Goal: Transaction & Acquisition: Book appointment/travel/reservation

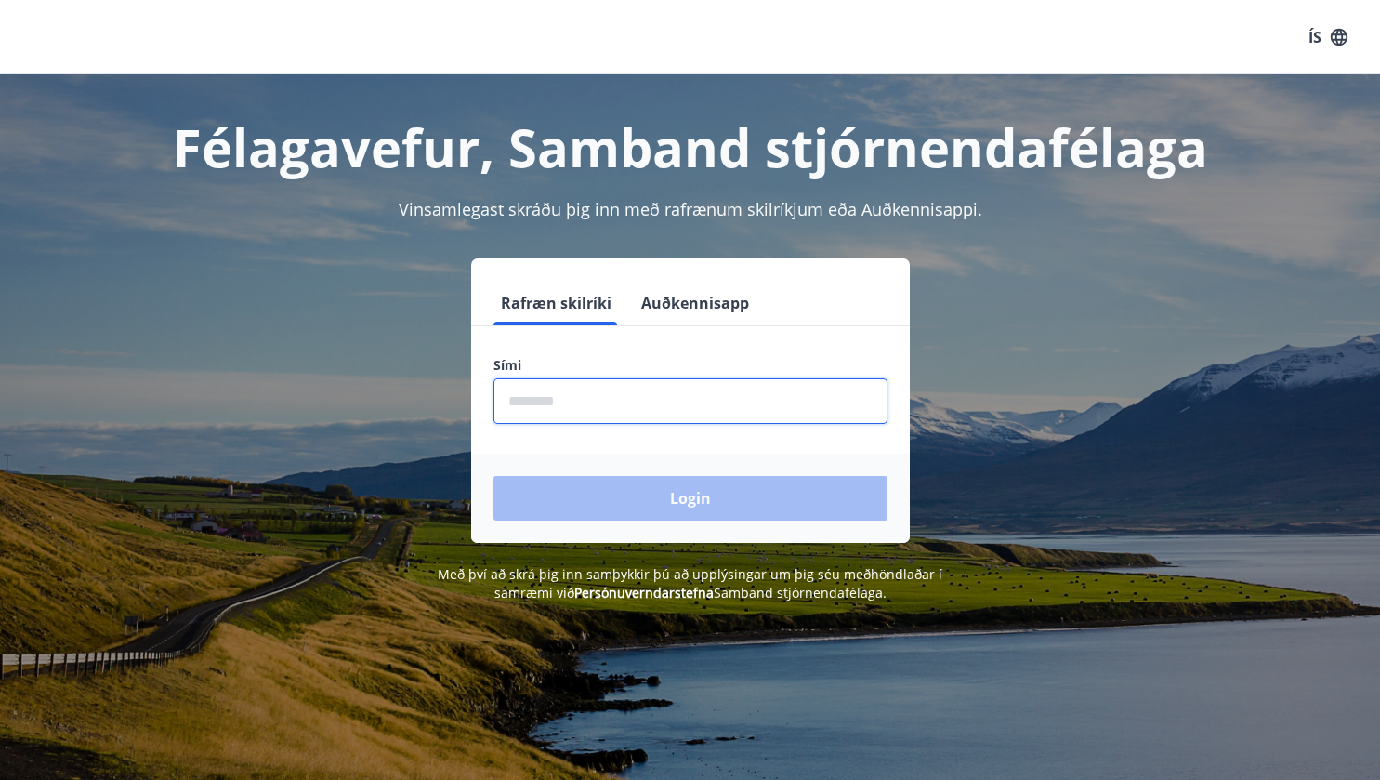
click at [612, 405] on input "phone" at bounding box center [690, 401] width 394 height 46
type input "********"
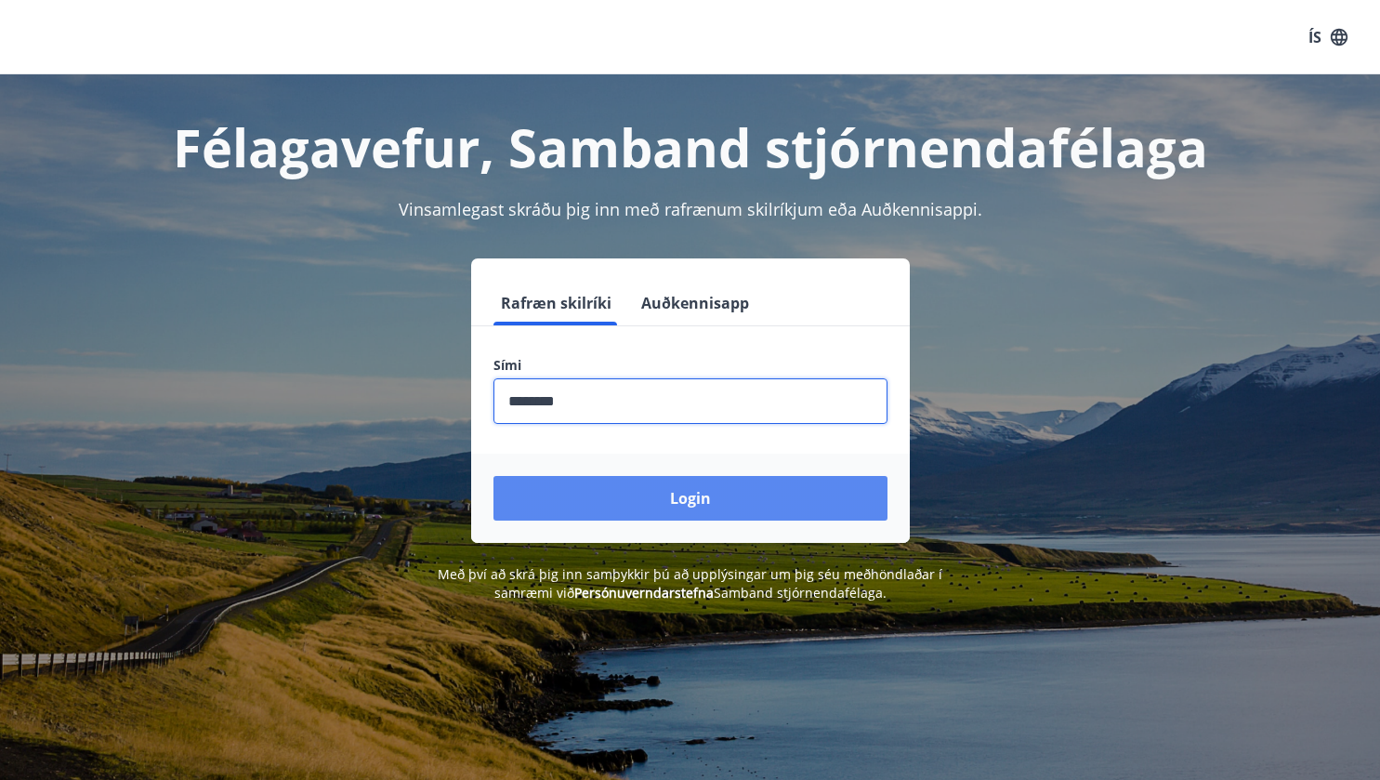
click at [678, 499] on button "Login" at bounding box center [690, 498] width 394 height 45
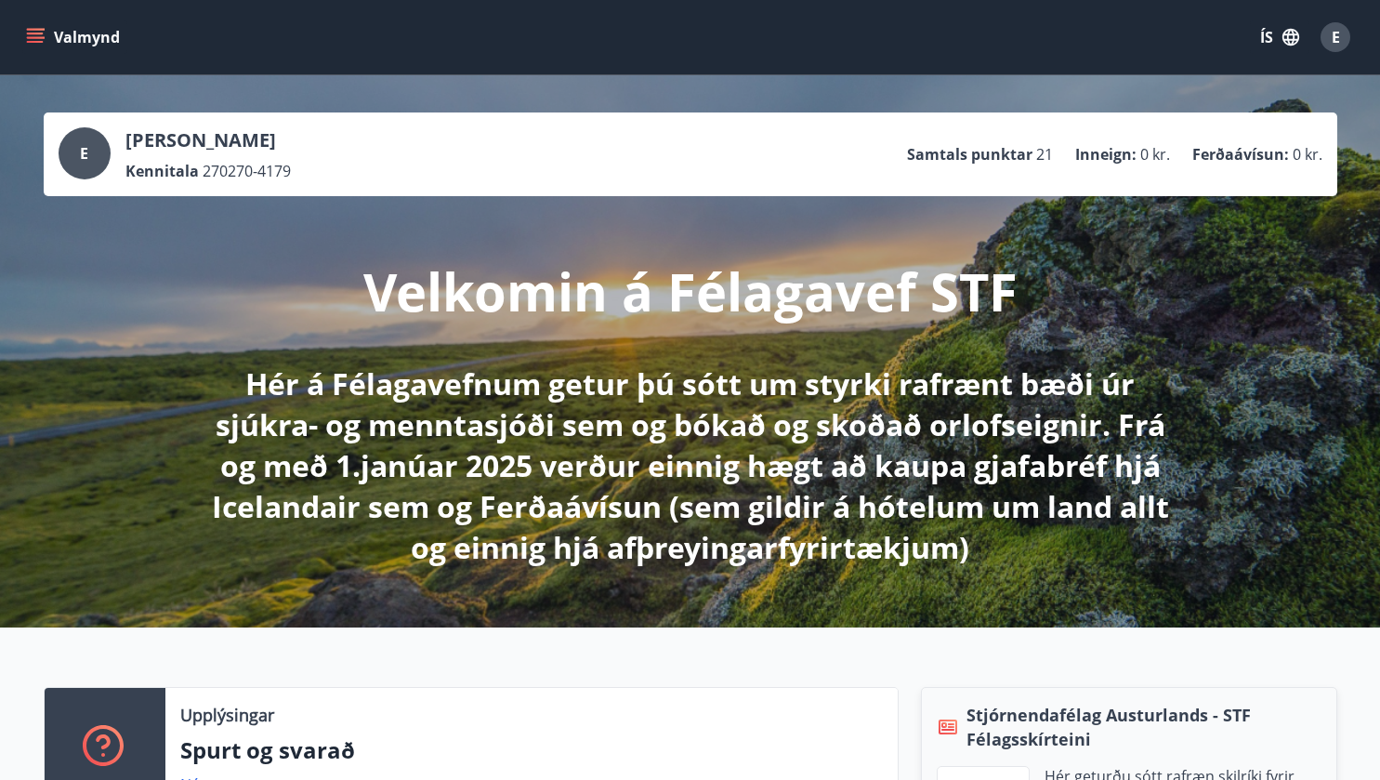
click at [38, 34] on icon "menu" at bounding box center [35, 37] width 19 height 19
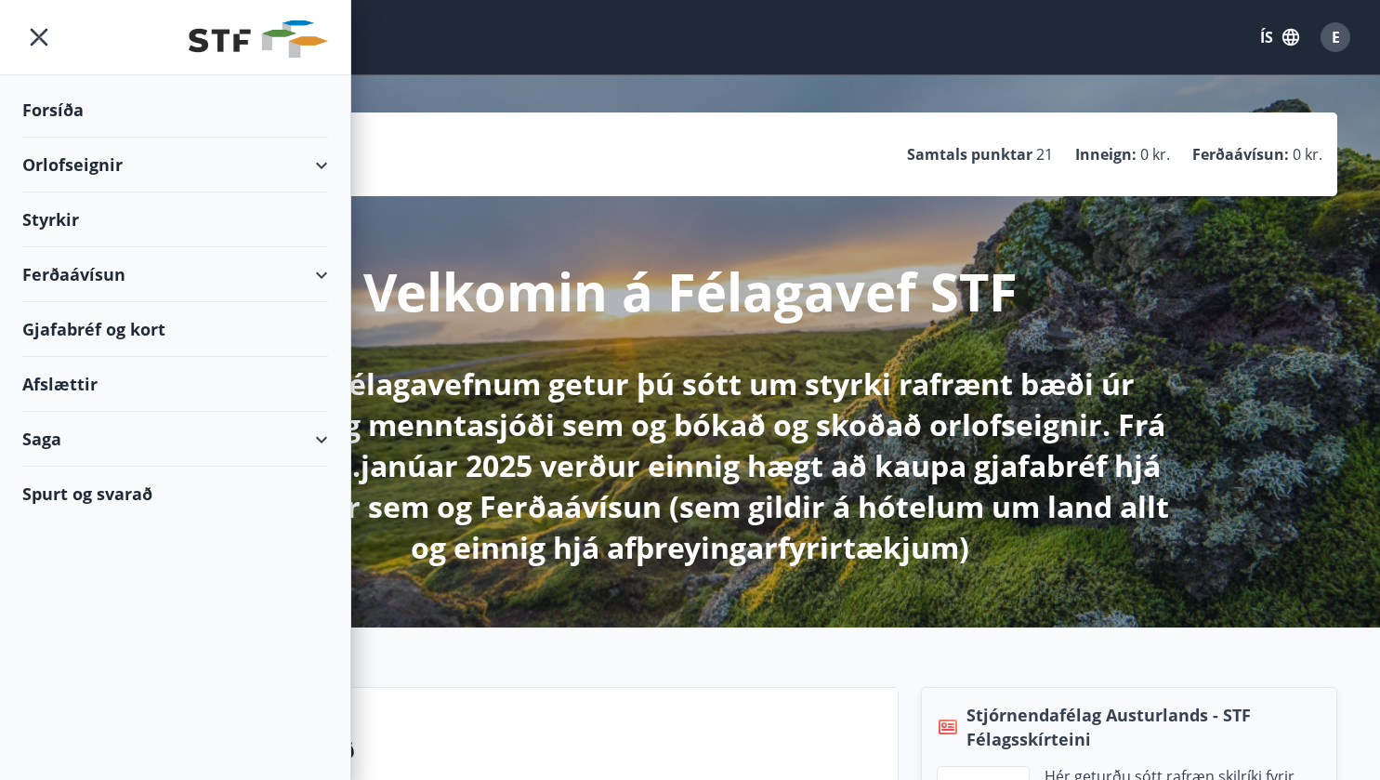
click at [55, 163] on div "Orlofseignir" at bounding box center [175, 165] width 306 height 55
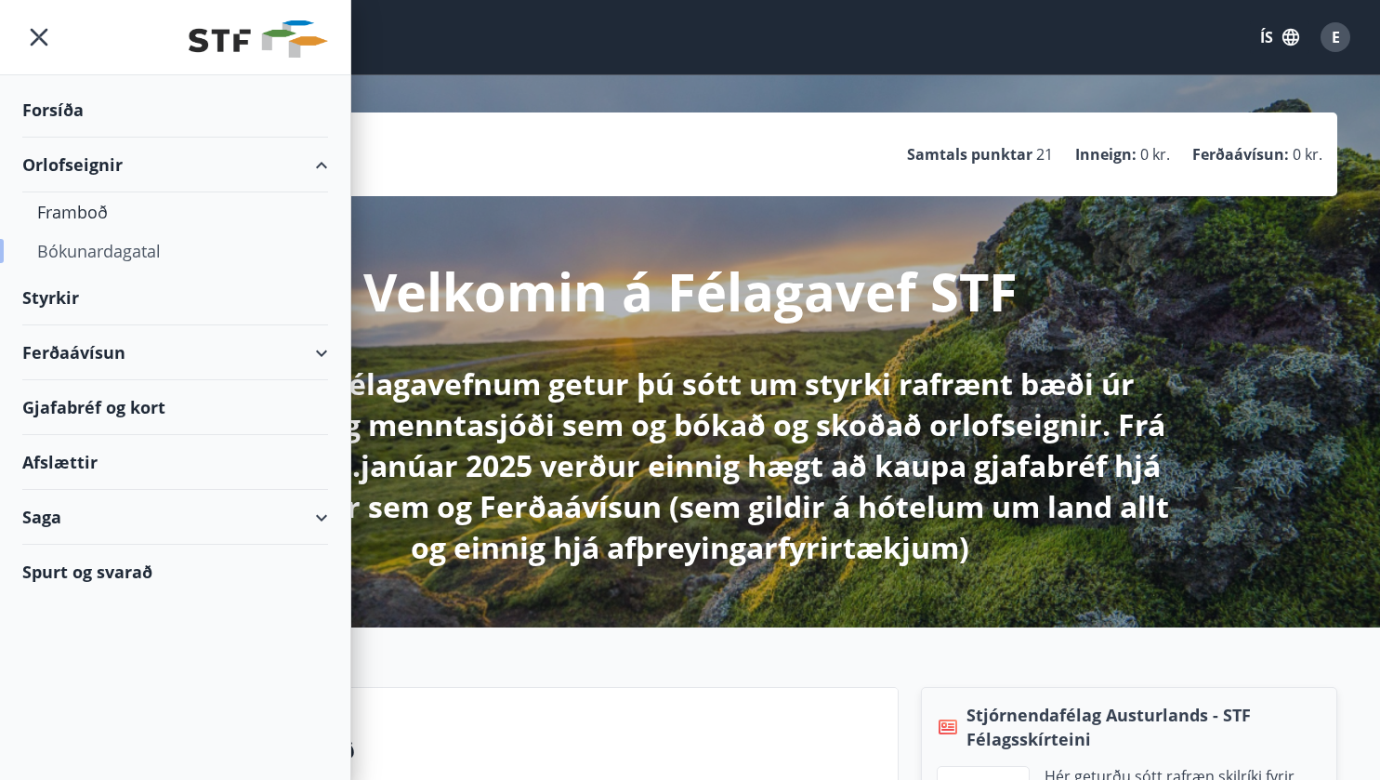
click at [81, 251] on div "Bókunardagatal" at bounding box center [175, 250] width 276 height 39
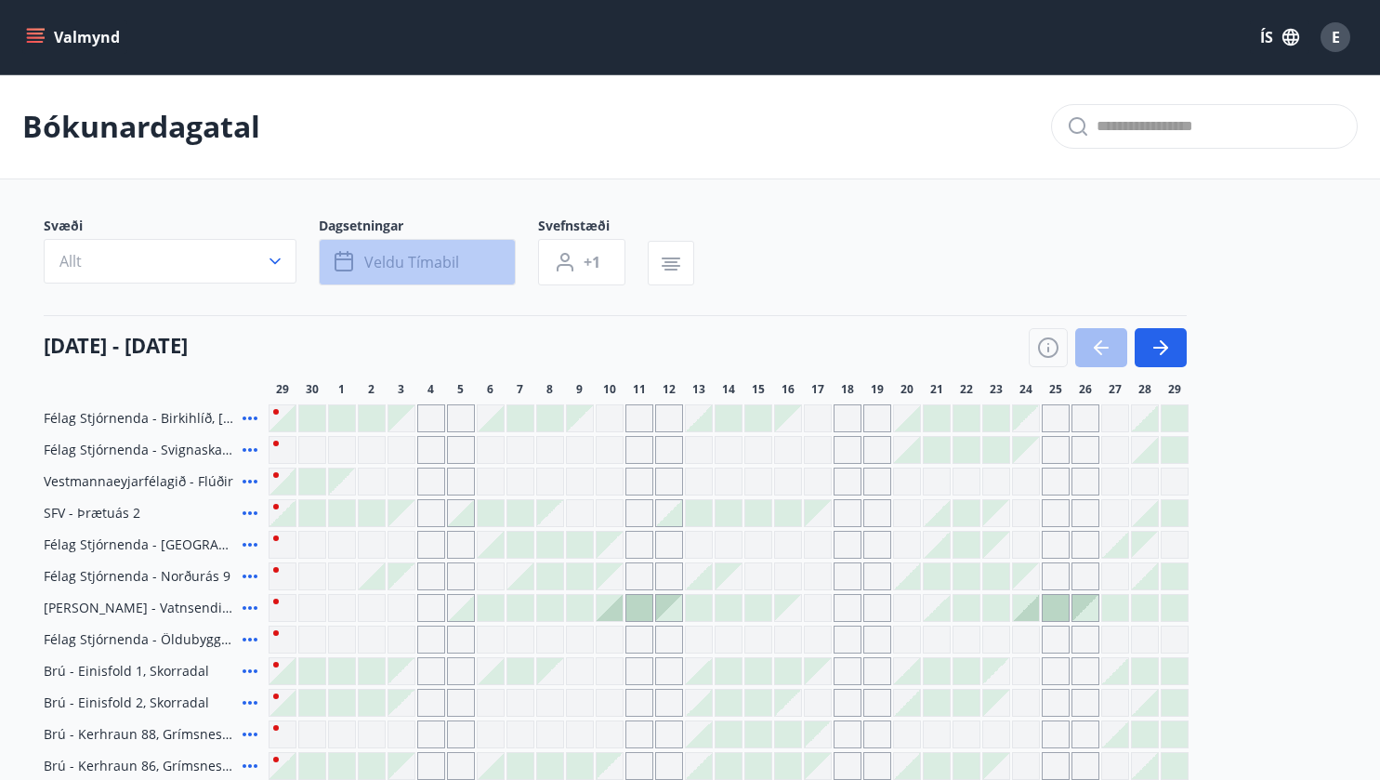
click at [441, 260] on span "Veldu tímabil" at bounding box center [411, 262] width 95 height 20
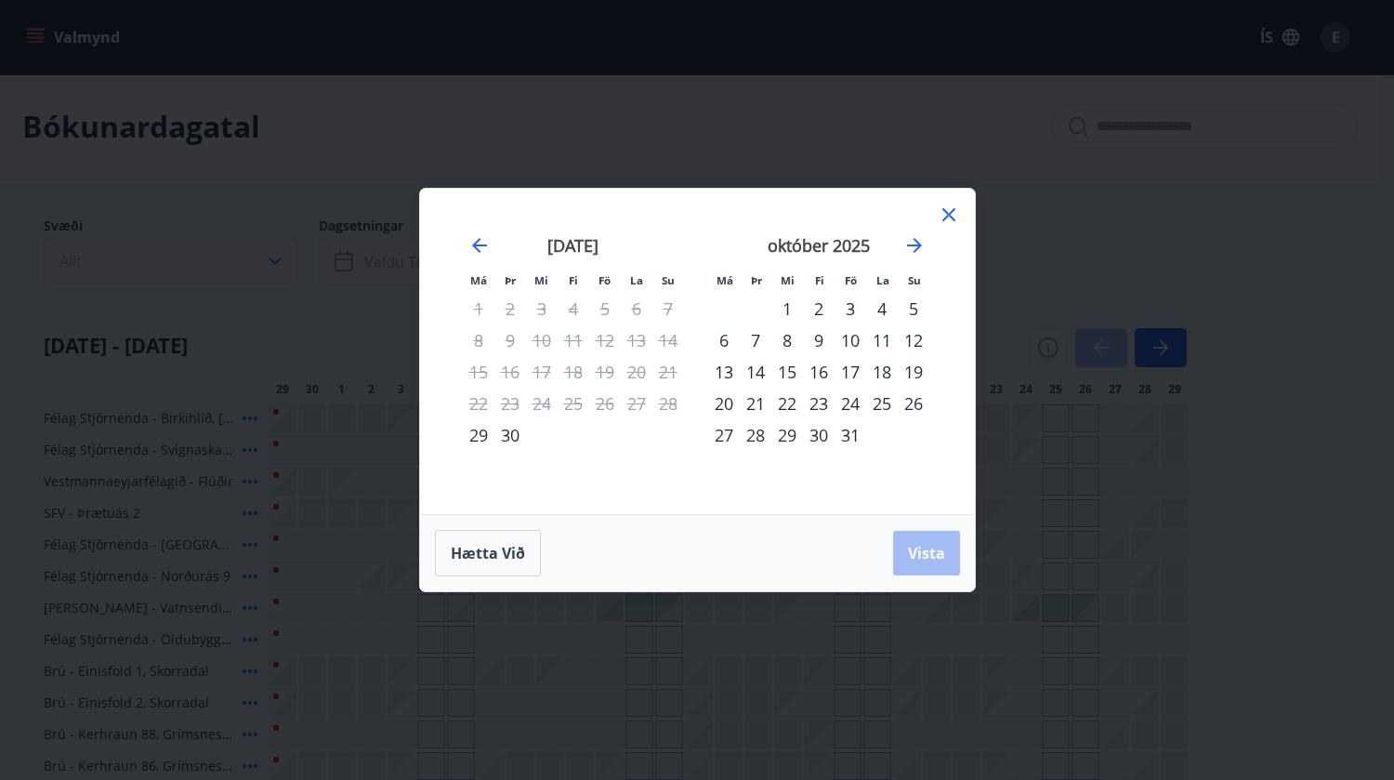
click at [757, 336] on div "7" at bounding box center [756, 340] width 32 height 32
click at [784, 340] on div "8" at bounding box center [787, 340] width 32 height 32
click at [815, 336] on div "9" at bounding box center [819, 340] width 32 height 32
click at [851, 337] on div "10" at bounding box center [851, 340] width 32 height 32
click at [753, 340] on div "7" at bounding box center [756, 340] width 32 height 32
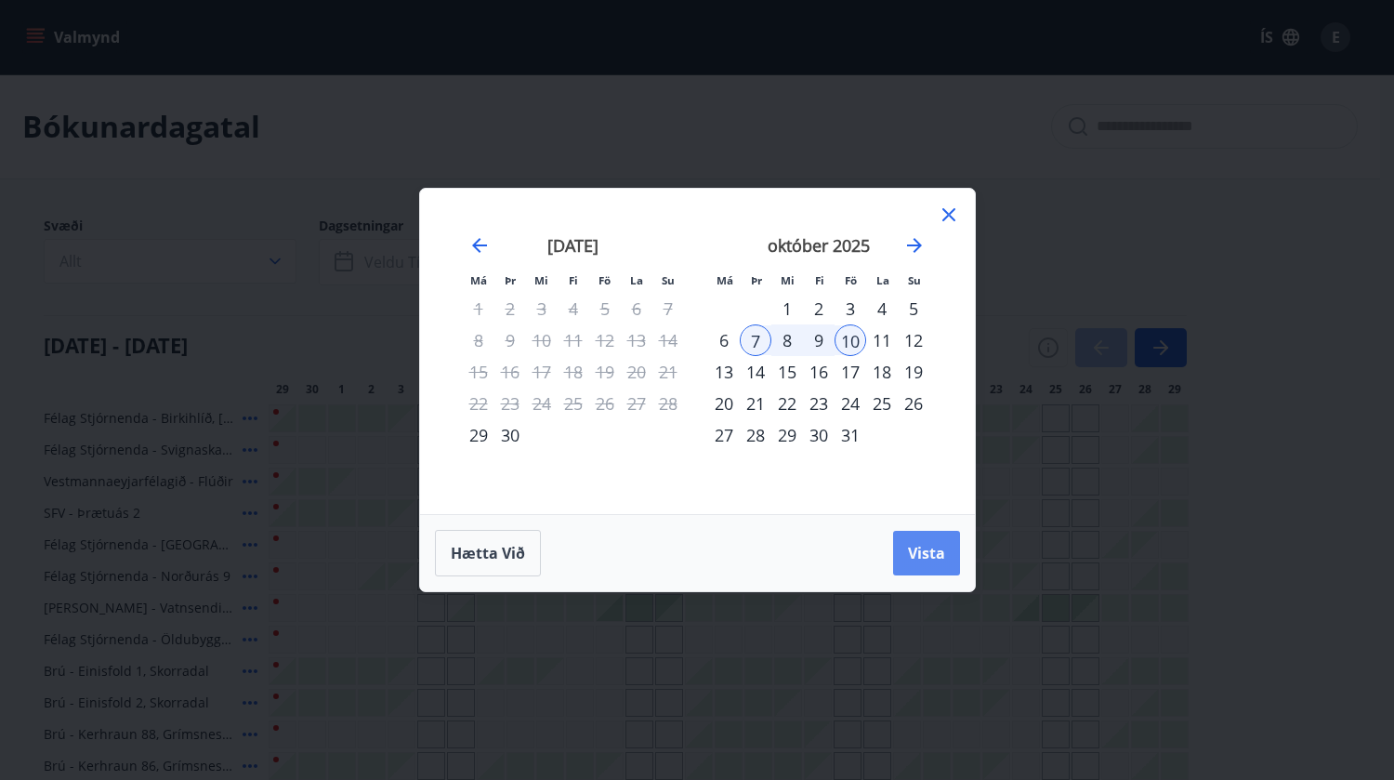
click at [926, 549] on span "Vista" at bounding box center [926, 553] width 37 height 20
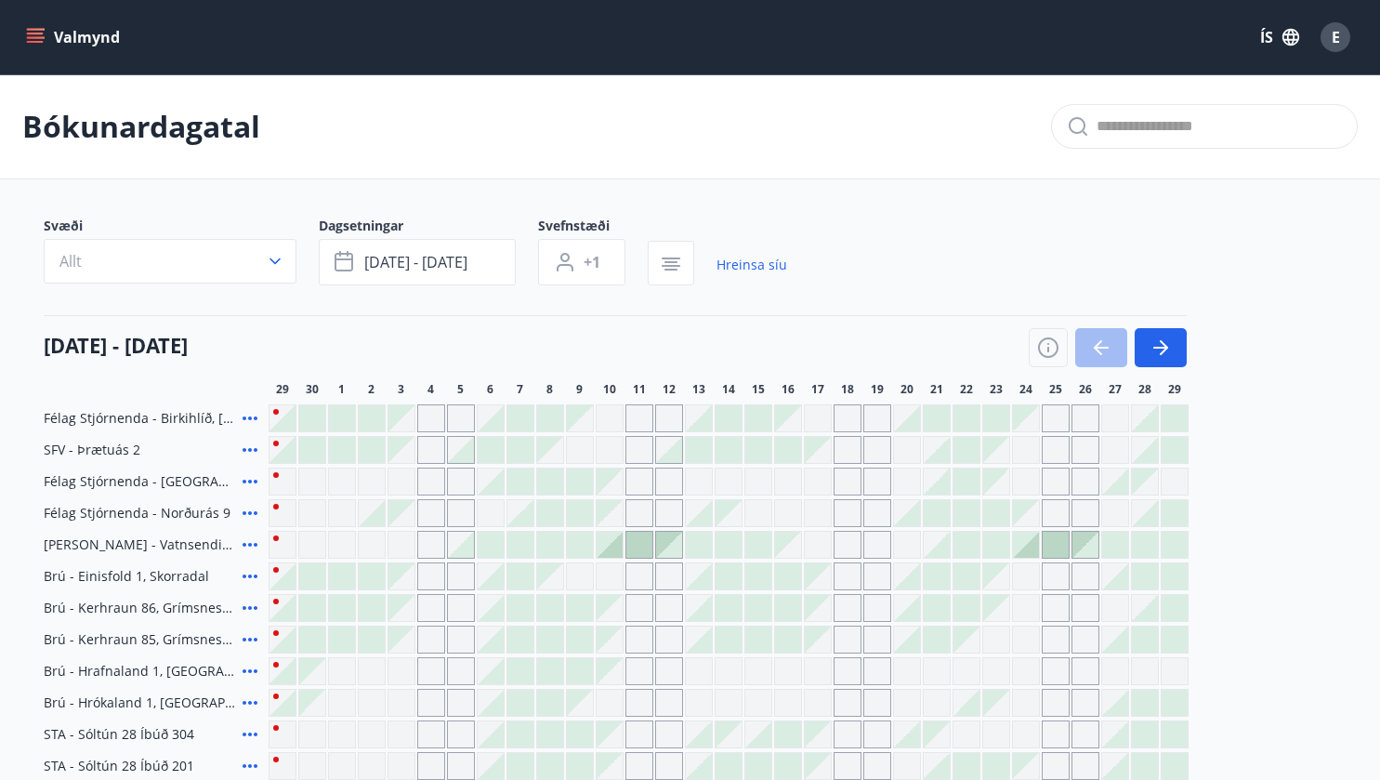
scroll to position [186, 0]
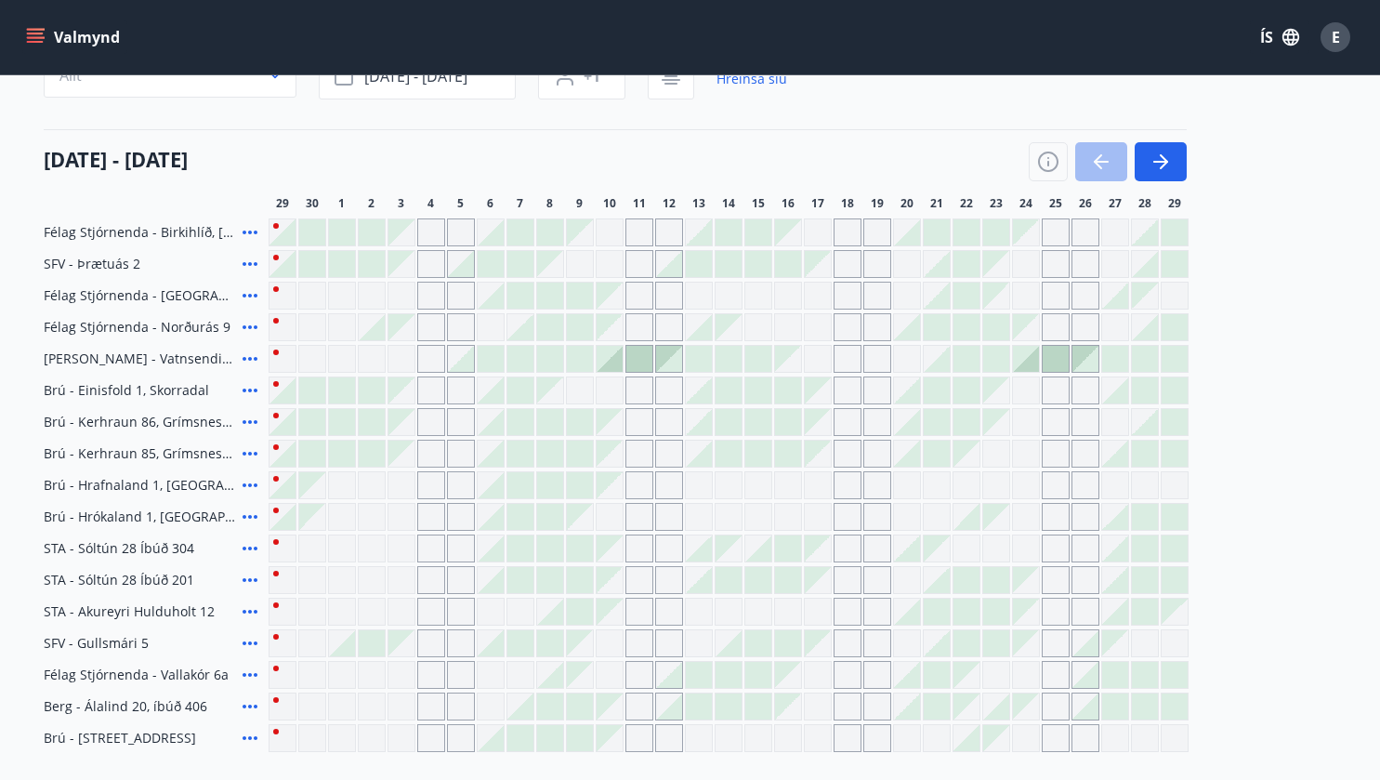
click at [523, 576] on div at bounding box center [520, 580] width 26 height 26
click at [553, 576] on div at bounding box center [550, 580] width 26 height 26
click at [579, 579] on div at bounding box center [580, 580] width 26 height 26
click at [598, 571] on div "Gráir dagar eru ekki bókanlegir" at bounding box center [610, 580] width 26 height 26
click at [273, 85] on icon "button" at bounding box center [275, 75] width 19 height 19
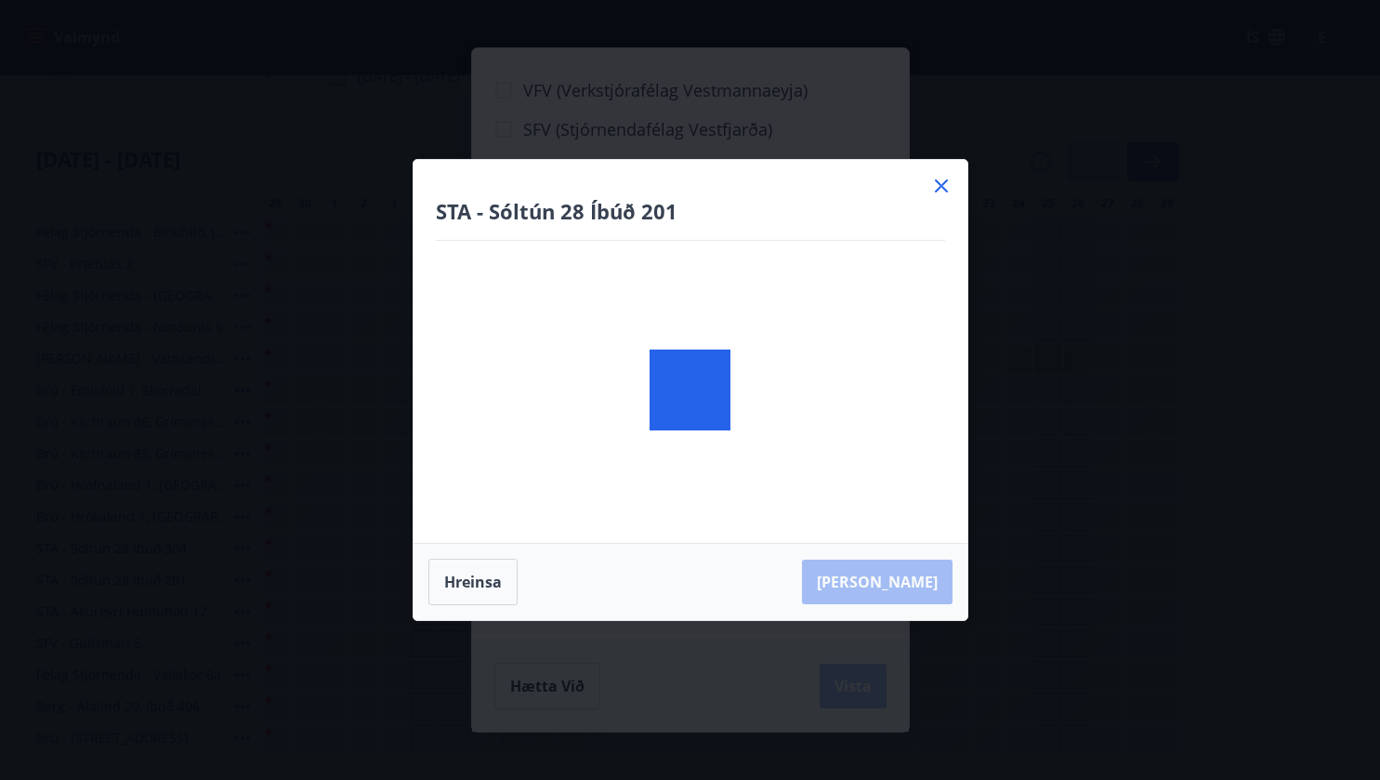
scroll to position [0, 0]
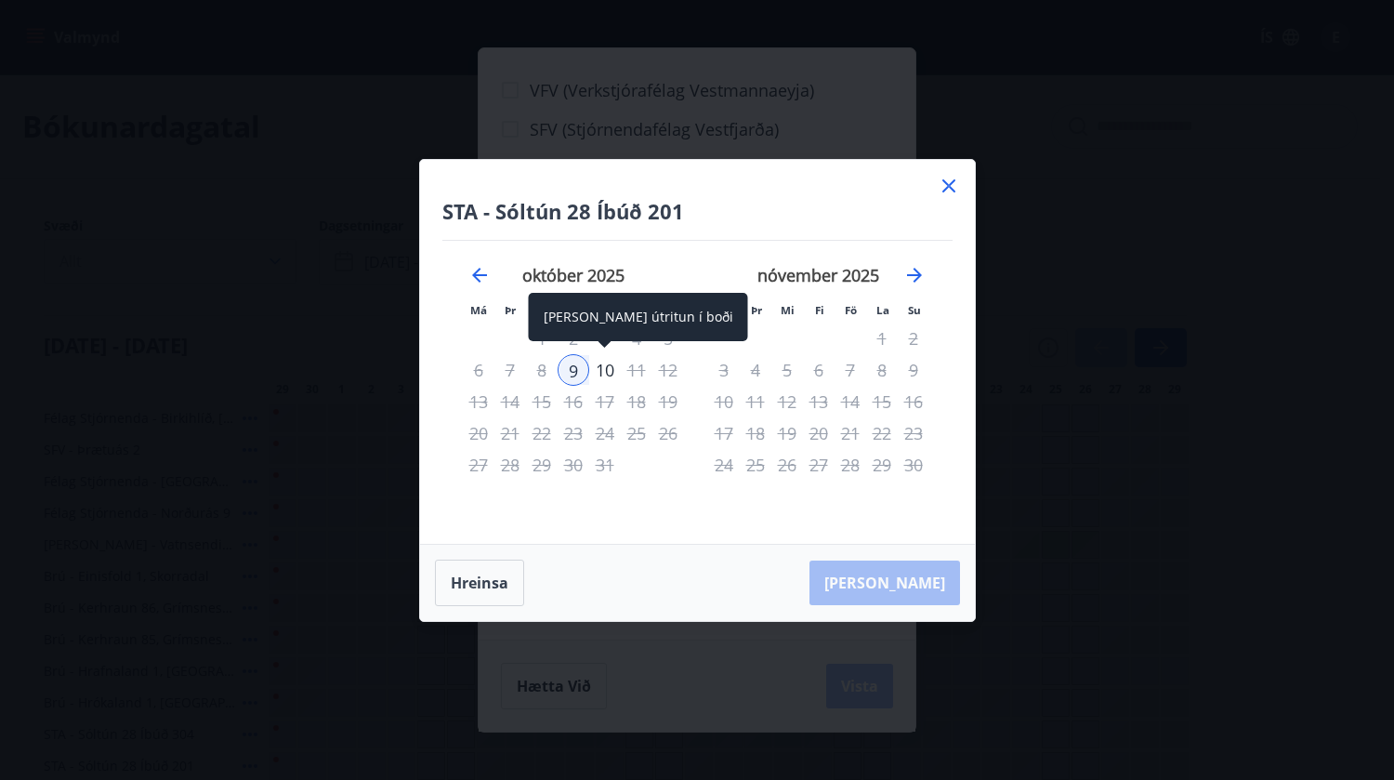
click at [604, 367] on div "10" at bounding box center [605, 370] width 32 height 32
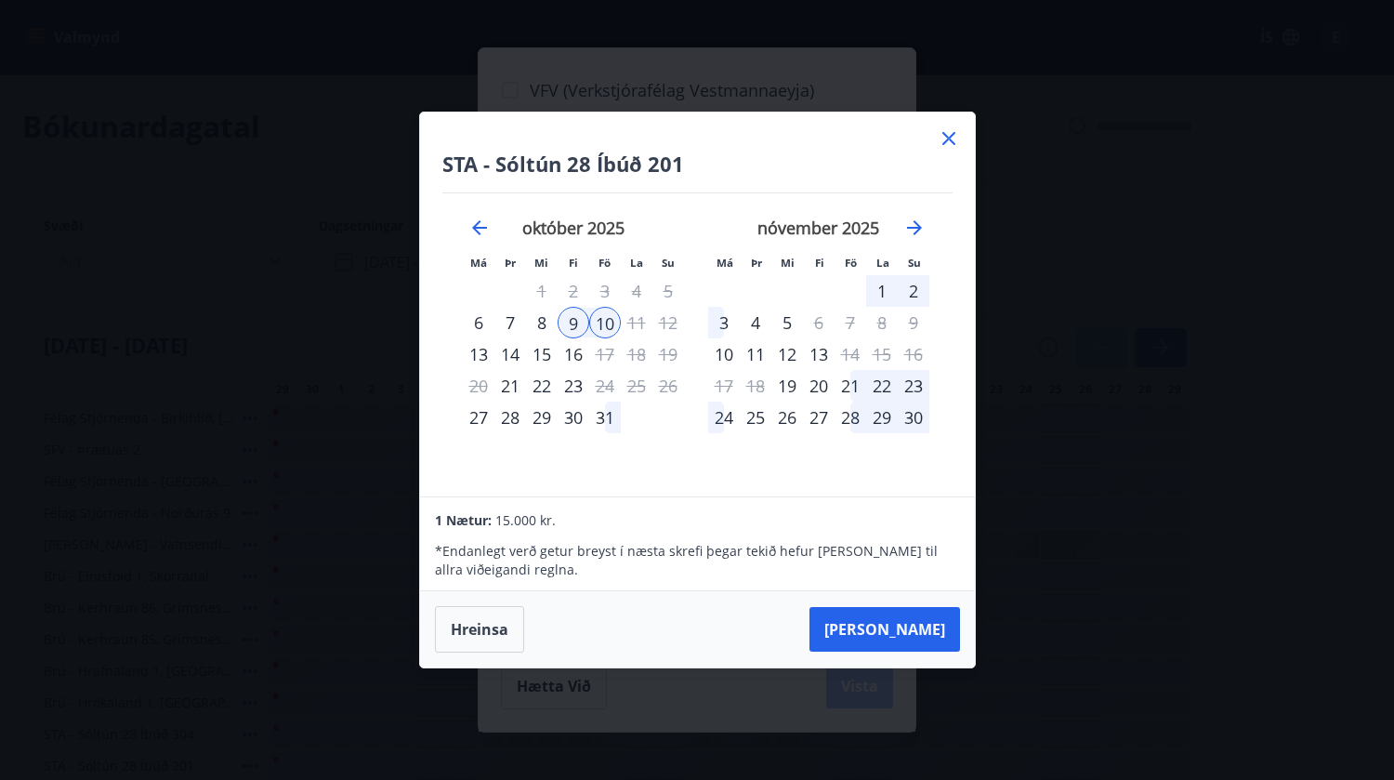
click at [507, 319] on div "7" at bounding box center [510, 323] width 32 height 32
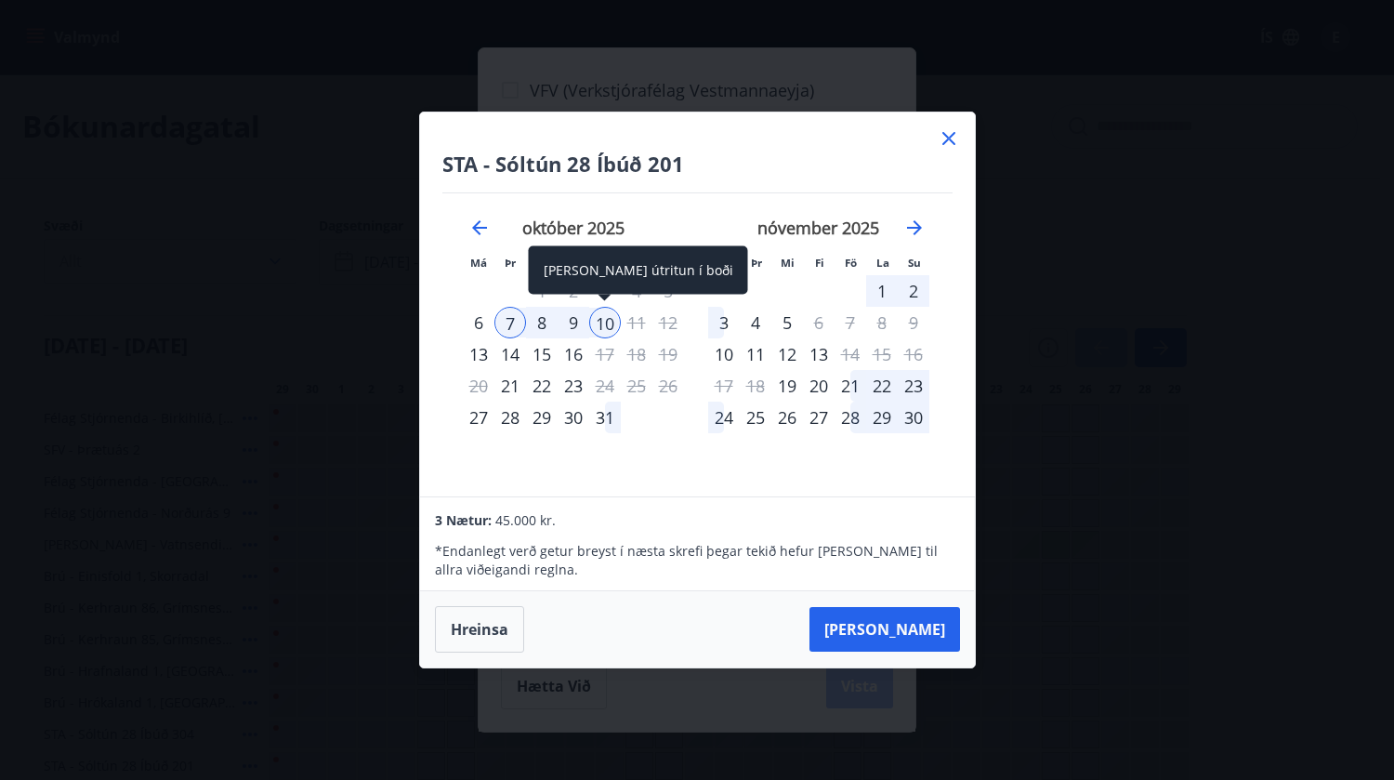
click at [604, 318] on div "10" at bounding box center [605, 323] width 32 height 32
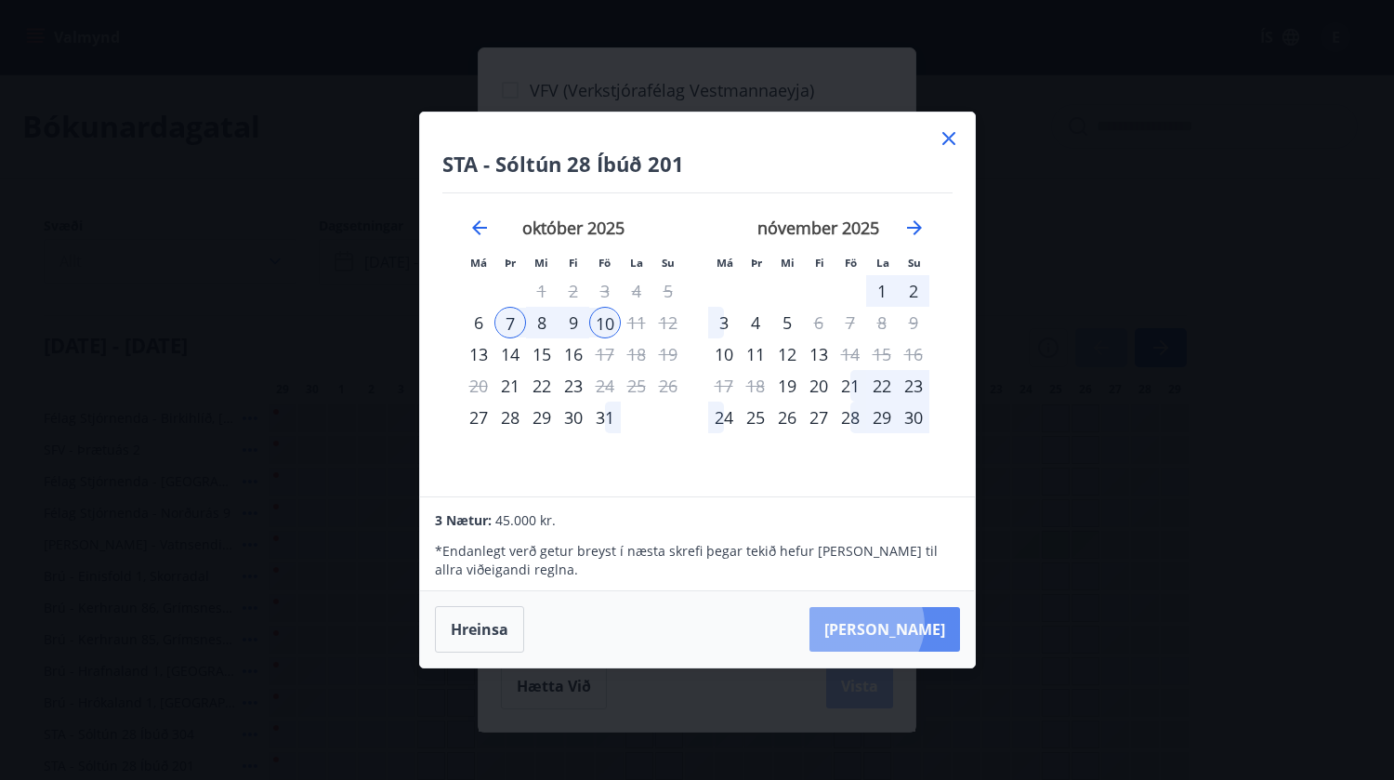
click at [922, 625] on button "Taka Frá" at bounding box center [884, 629] width 151 height 45
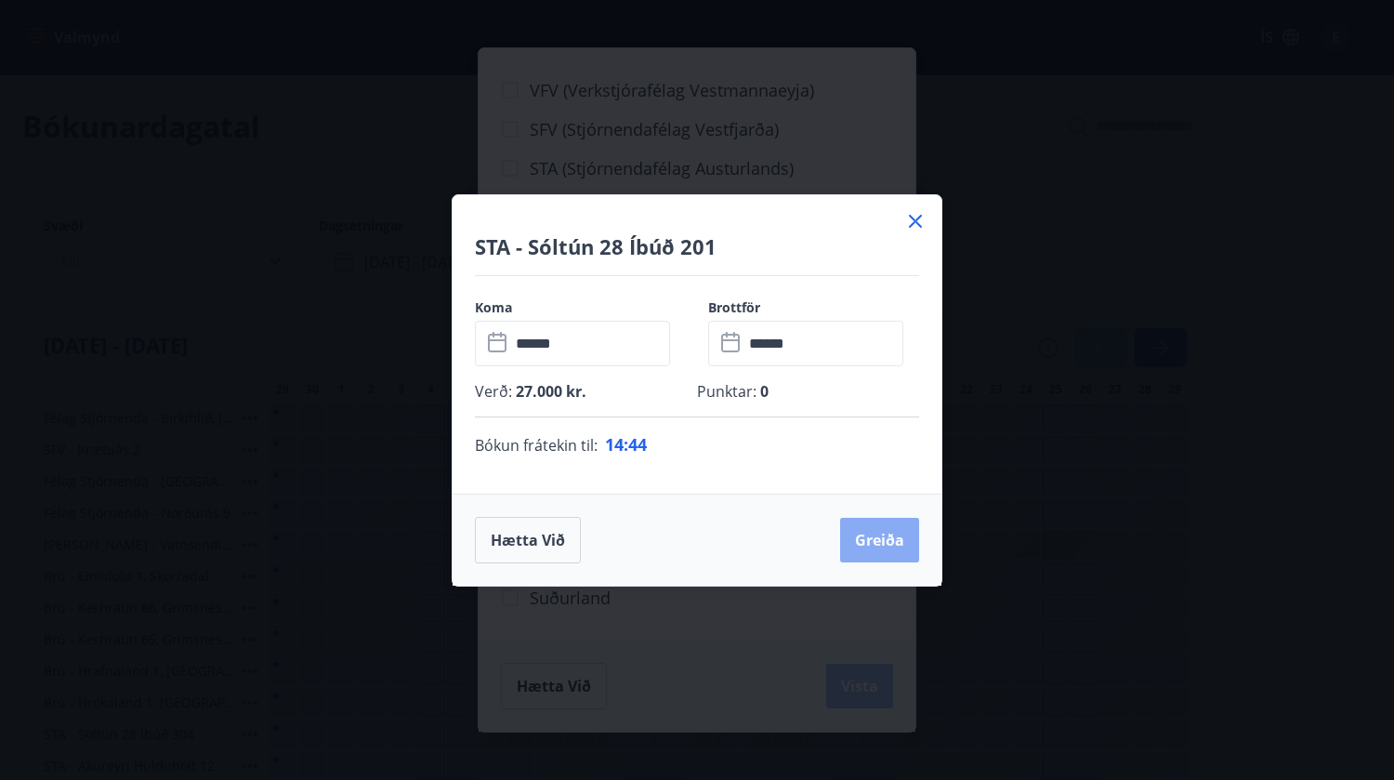
click at [876, 534] on button "Greiða" at bounding box center [879, 540] width 79 height 45
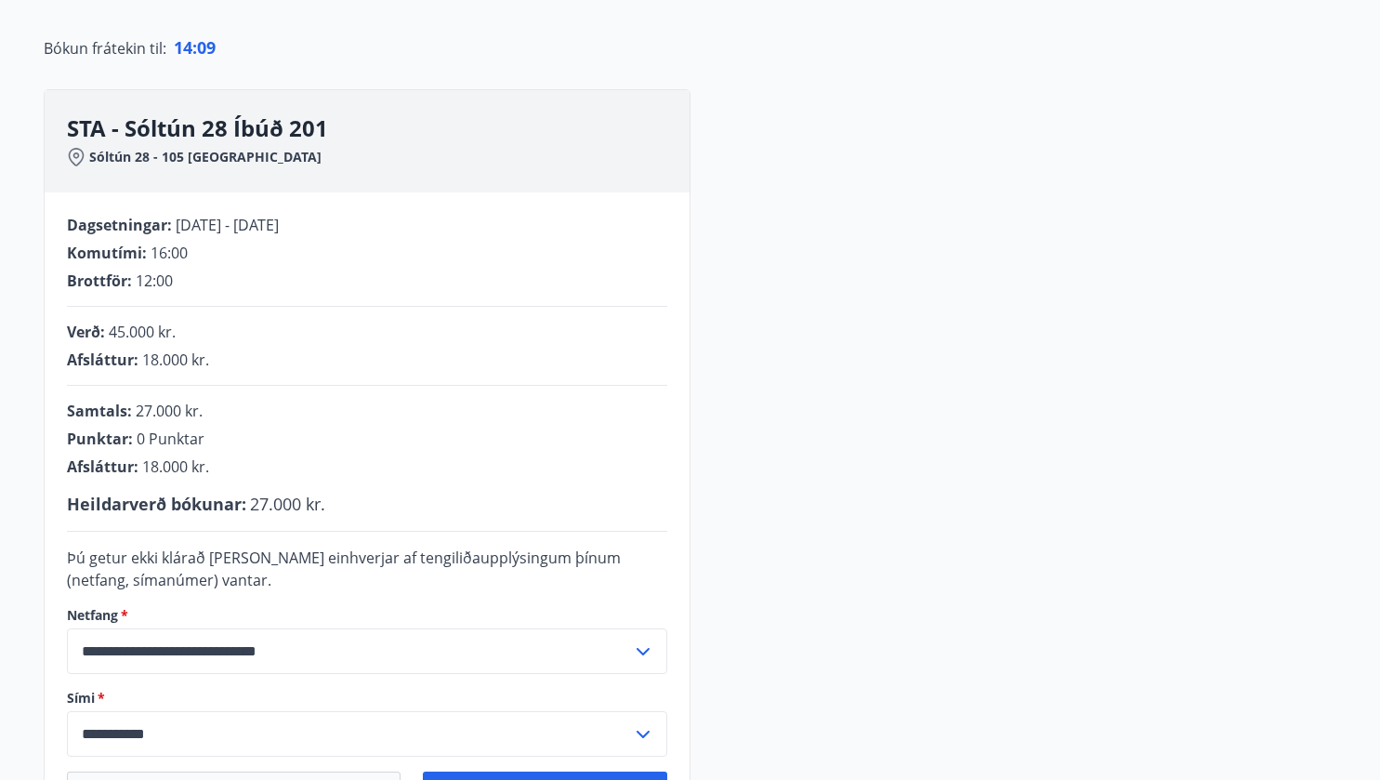
scroll to position [279, 0]
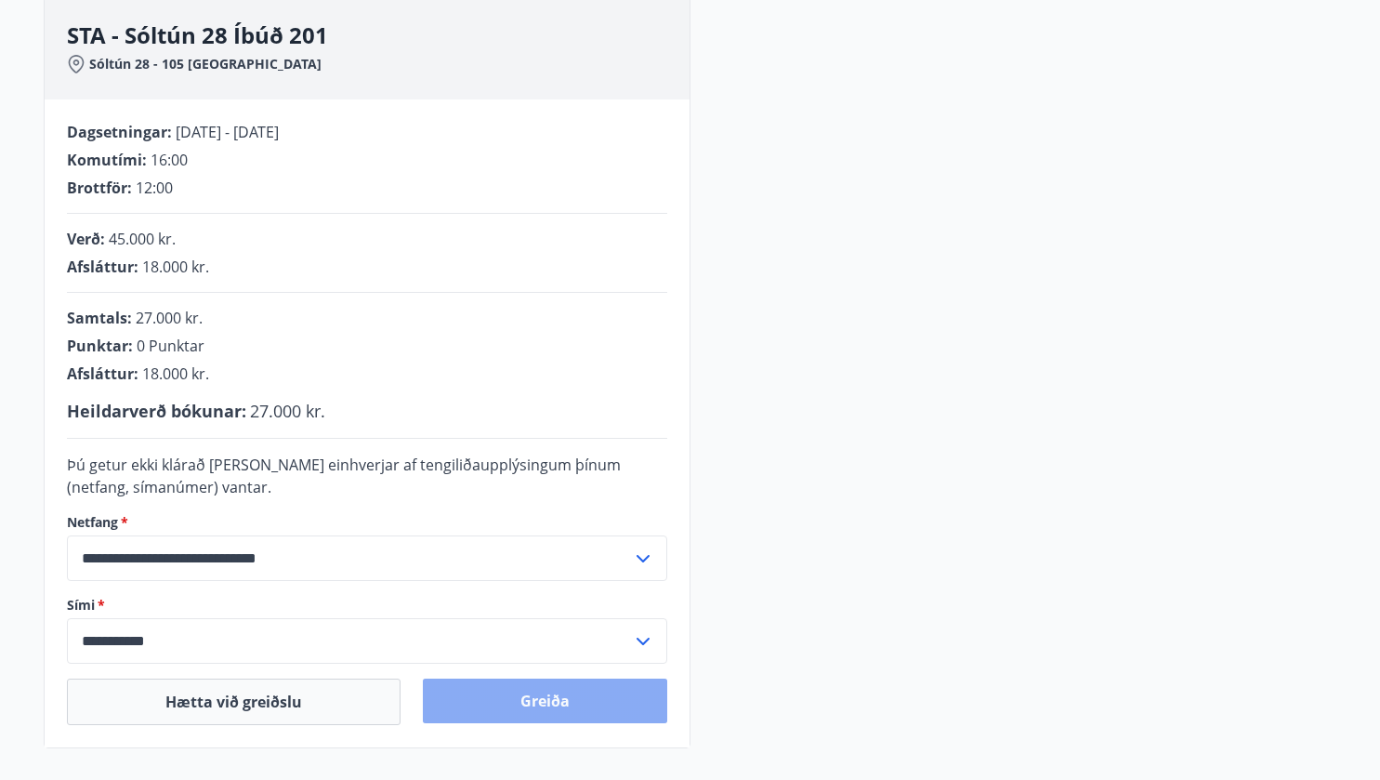
click at [554, 697] on button "Greiða" at bounding box center [545, 700] width 244 height 45
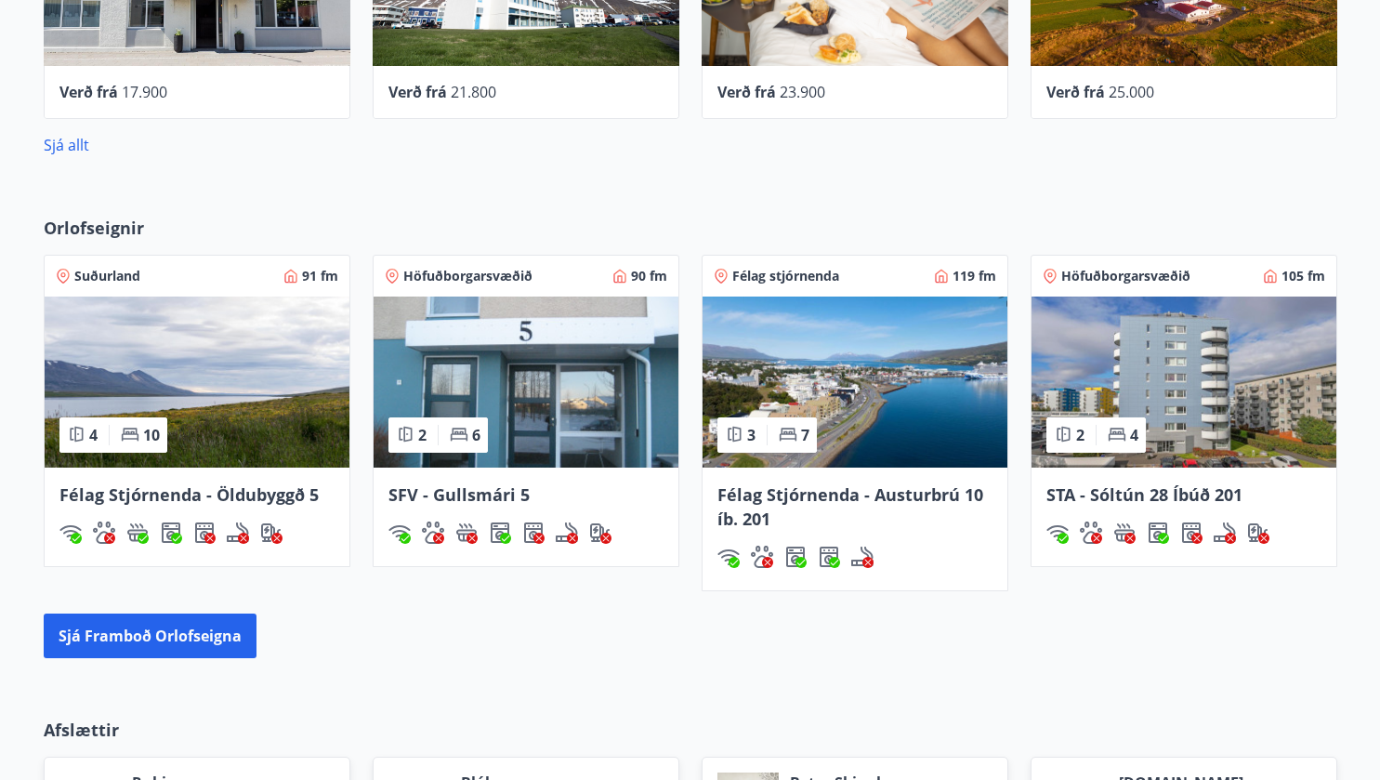
scroll to position [1208, 0]
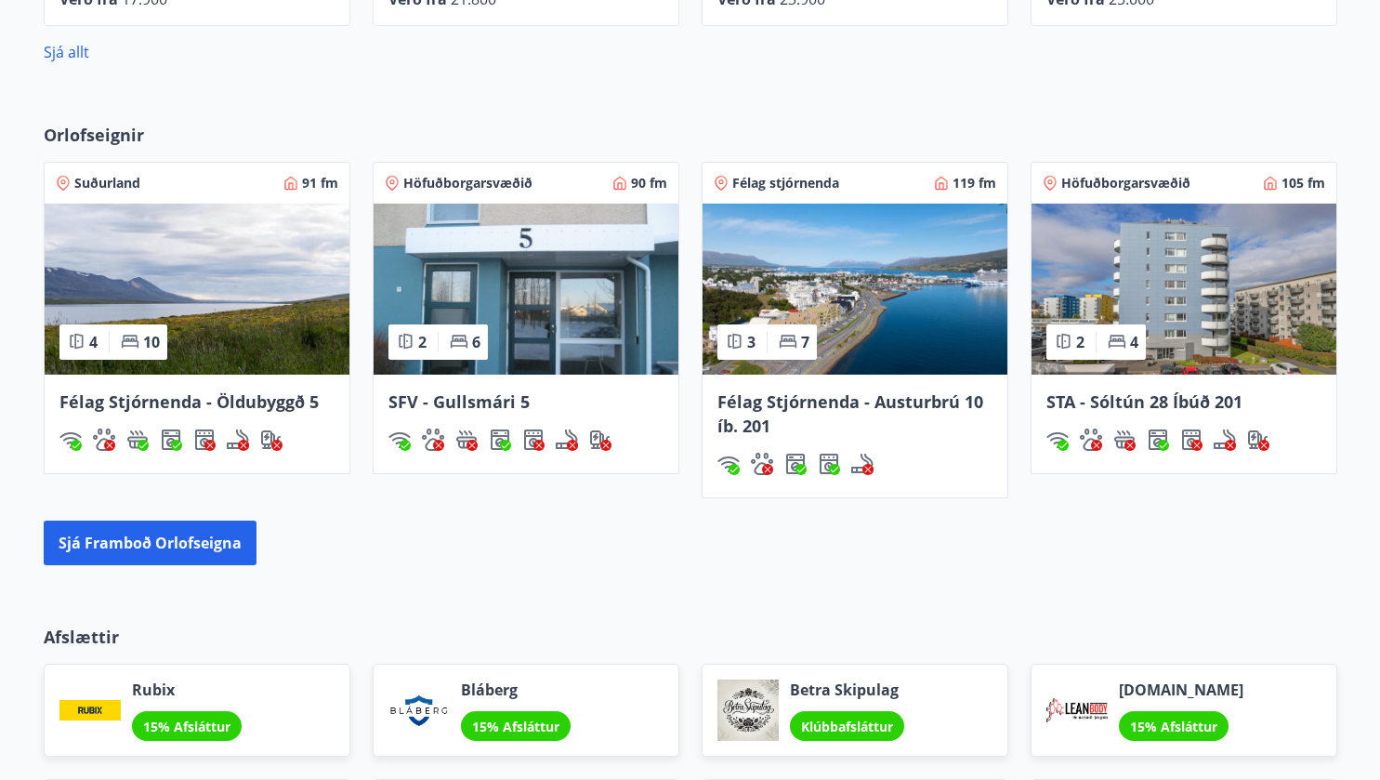
click at [1183, 253] on img at bounding box center [1184, 289] width 305 height 171
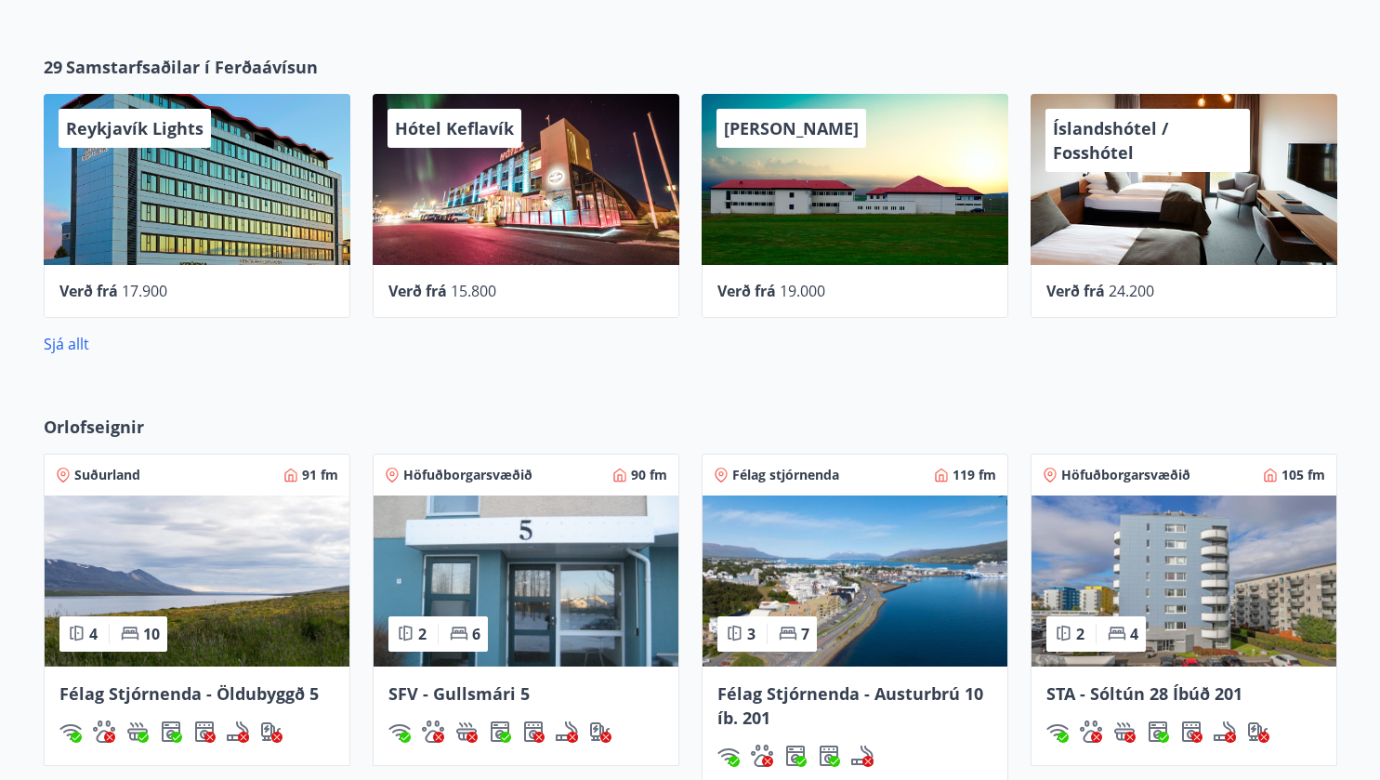
scroll to position [1009, 0]
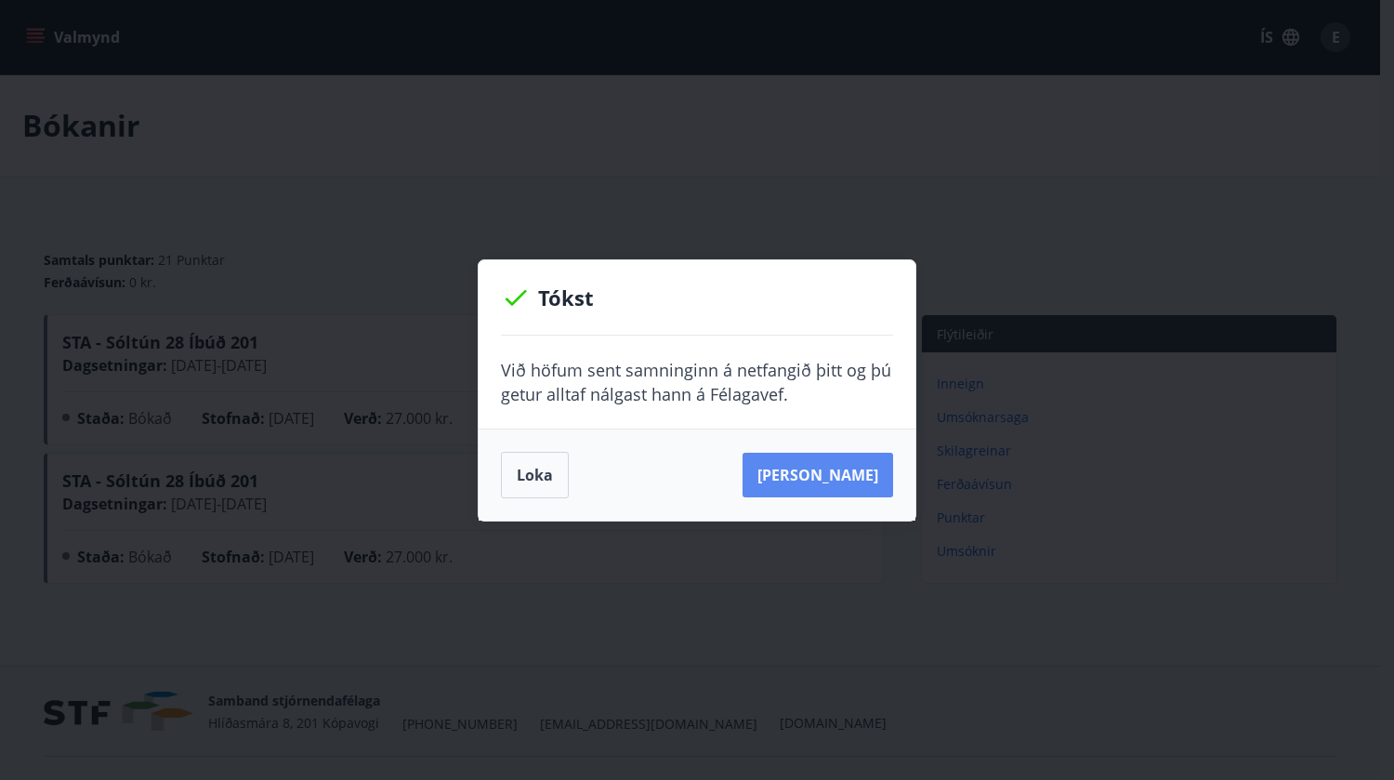
click at [823, 474] on button "[PERSON_NAME]" at bounding box center [818, 475] width 151 height 45
click at [523, 476] on button "Loka" at bounding box center [535, 475] width 68 height 46
